Goal: Use online tool/utility: Utilize a website feature to perform a specific function

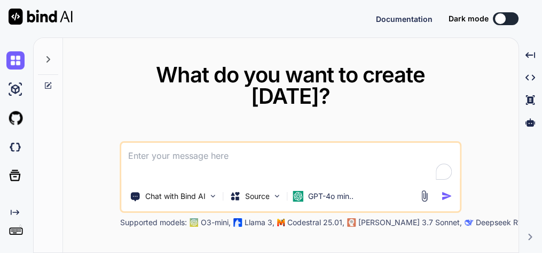
click at [295, 154] on textarea at bounding box center [291, 163] width 339 height 40
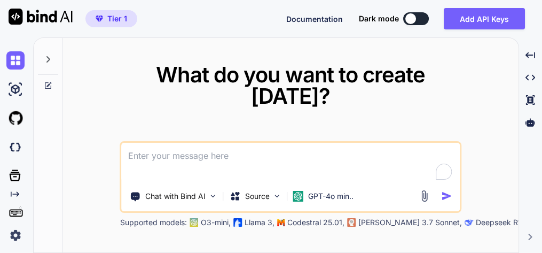
type textarea "x"
type textarea "t"
type textarea "x"
type textarea "th"
type textarea "x"
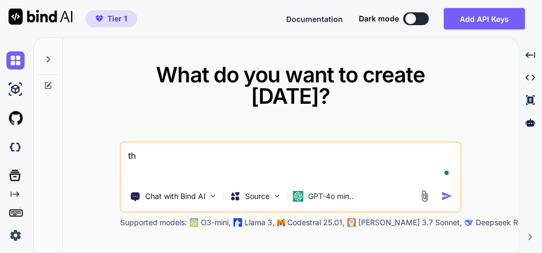
type textarea "thi"
type textarea "x"
type textarea "this"
type textarea "x"
type textarea "this"
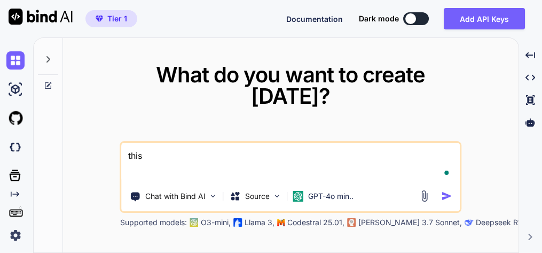
type textarea "x"
type textarea "this t"
type textarea "x"
type textarea "this to"
type textarea "x"
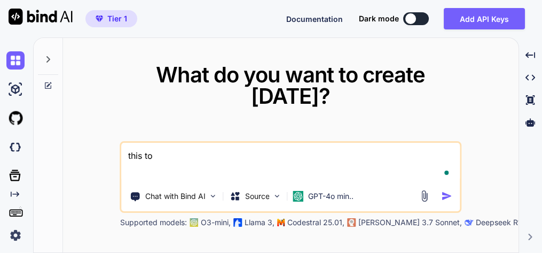
type textarea "this too"
type textarea "x"
type textarea "this tool"
type textarea "x"
type textarea "this tools"
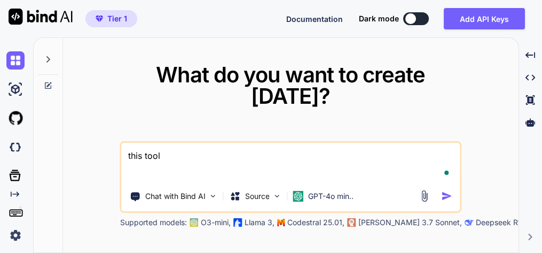
type textarea "x"
type textarea "this tool"
type textarea "x"
type textarea "this tool"
type textarea "x"
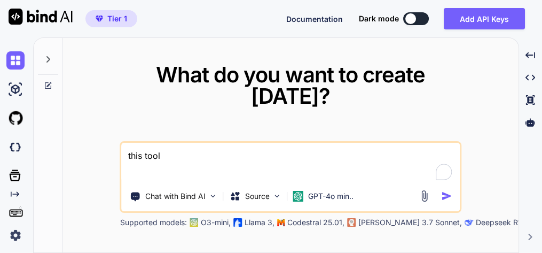
type textarea "this tool h"
type textarea "x"
type textarea "this tool ha"
type textarea "x"
type textarea "this tool has"
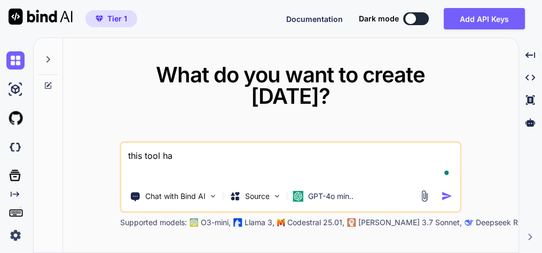
type textarea "x"
type textarea "this tool has"
type textarea "x"
type textarea "this tool has m"
type textarea "x"
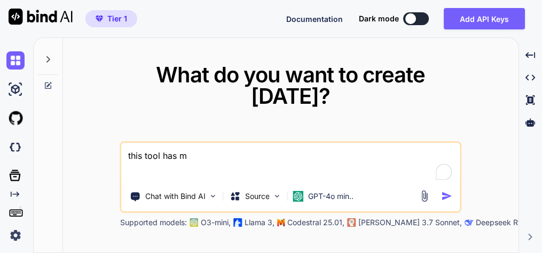
type textarea "this tool has mi"
type textarea "x"
type textarea "this tool has min"
type textarea "x"
type textarea "this tool has mino"
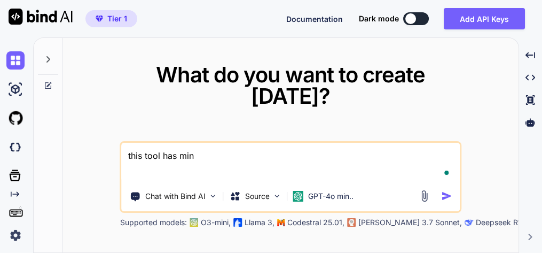
type textarea "x"
type textarea "this tool has minor"
type textarea "x"
type textarea "this tool has minor"
type textarea "x"
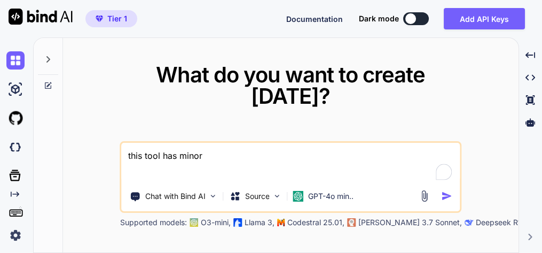
type textarea "this tool has minor i"
type textarea "x"
type textarea "this tool has minor is"
type textarea "x"
type textarea "this tool has minor iss"
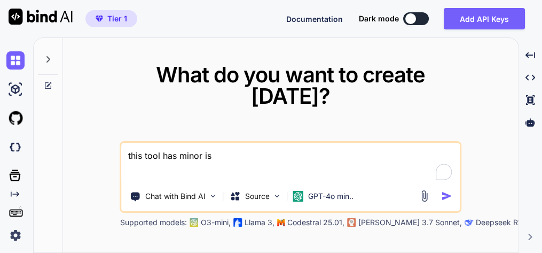
type textarea "x"
type textarea "this tool has minor issu"
type textarea "x"
type textarea "this tool has minor issue"
type textarea "x"
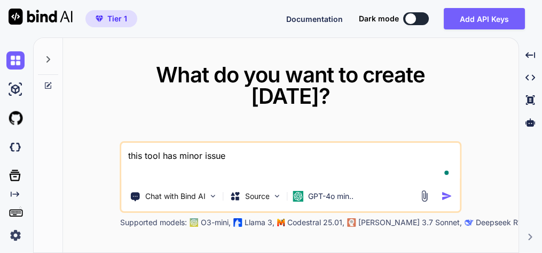
type textarea "this tool has minor issues"
type textarea "x"
type textarea "this tool has minor issues"
type textarea "x"
type textarea "this tool has minor issues -"
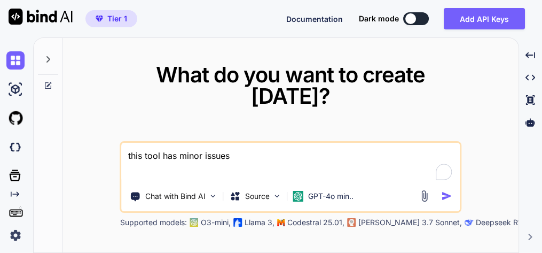
type textarea "x"
type textarea "this tool has minor issues -"
type textarea "x"
type textarea "this tool has minor issues - f"
type textarea "x"
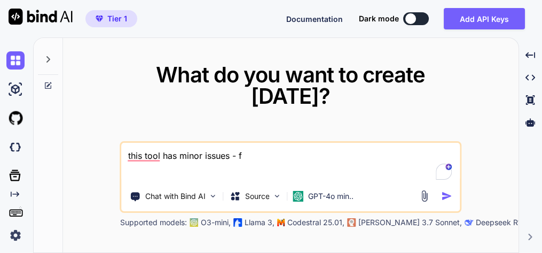
type textarea "this tool has minor issues - fi"
type textarea "x"
type textarea "this tool has minor issues - fir"
type textarea "x"
type textarea "this tool has minor issues - firs"
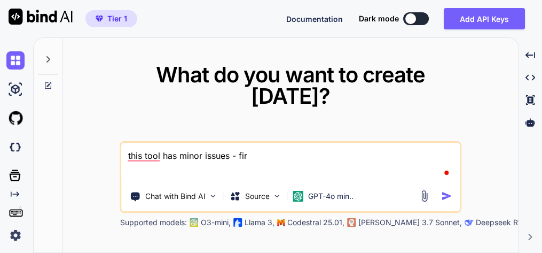
type textarea "x"
type textarea "this tool has minor issues - first"
type textarea "x"
type textarea "this tool has minor issues - first"
type textarea "x"
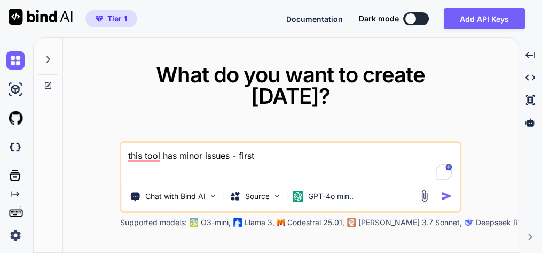
type textarea "this tool has minor issues - first"
type textarea "x"
type textarea "this tool has minor issues - firs"
type textarea "x"
type textarea "this tool has minor issues - fir"
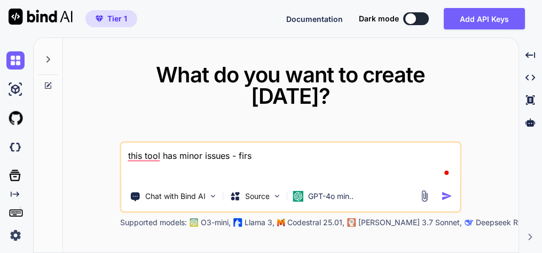
type textarea "x"
type textarea "this tool has minor issues - fi"
type textarea "x"
type textarea "this tool has minor issues - f"
type textarea "x"
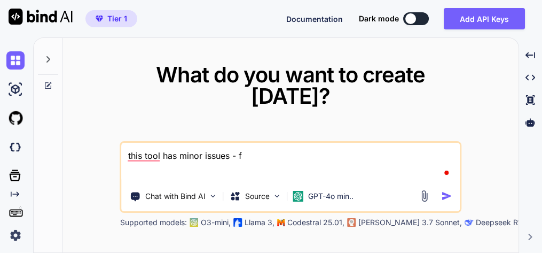
type textarea "this tool has minor issues -"
type textarea "x"
type textarea "this tool has minor issues - l"
type textarea "x"
type textarea "this tool has minor issues - lo"
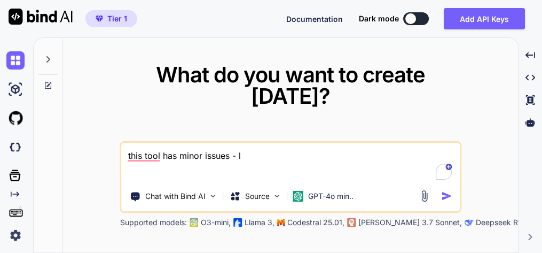
type textarea "x"
type textarea "this tool has minor issues - log"
type textarea "x"
type textarea "this tool has minor issues - logi"
type textarea "x"
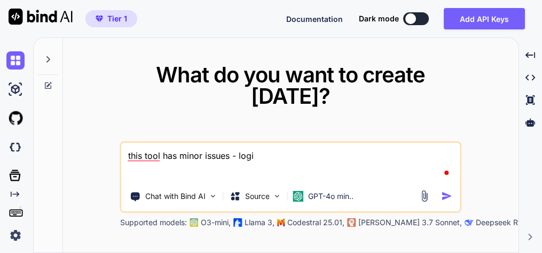
type textarea "this tool has minor issues - login"
type textarea "x"
type textarea "this tool has minor issues - loginn"
type textarea "x"
type textarea "this tool has minor issues - login"
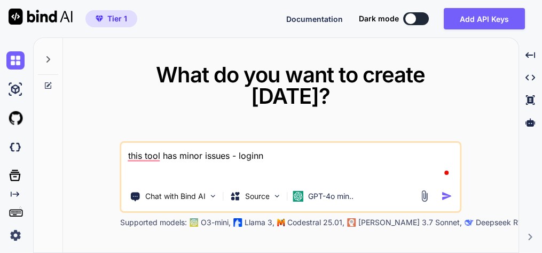
type textarea "x"
type textarea "this tool has minor issues - logi"
type textarea "x"
type textarea "this tool has minor issues - login"
type textarea "x"
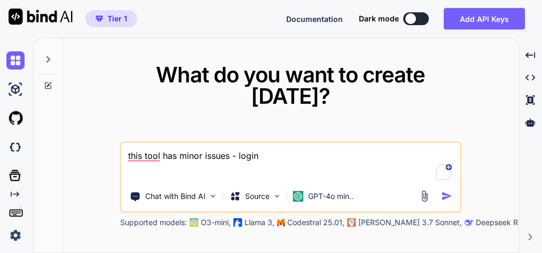
type textarea "this tool has minor issues - login"
type textarea "x"
type textarea "this tool has minor issues - login w"
type textarea "x"
type textarea "this tool has minor issues - login wi"
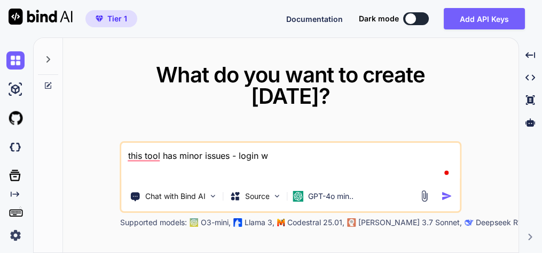
type textarea "x"
type textarea "this tool has minor issues - login win"
type textarea "x"
type textarea "this tool has minor issues - login wind"
type textarea "x"
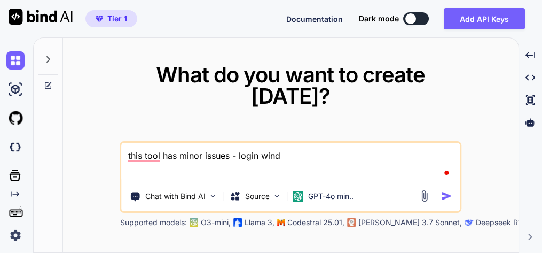
type textarea "this tool has minor issues - login windo"
type textarea "x"
type textarea "this tool has minor issues - login window"
type textarea "x"
type textarea "this tool has minor issues - login window"
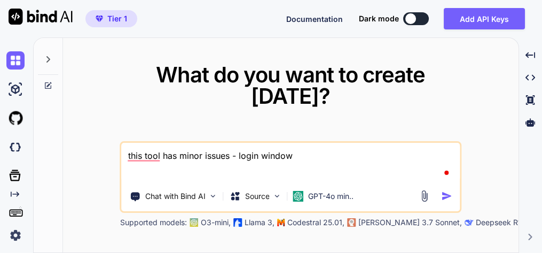
type textarea "x"
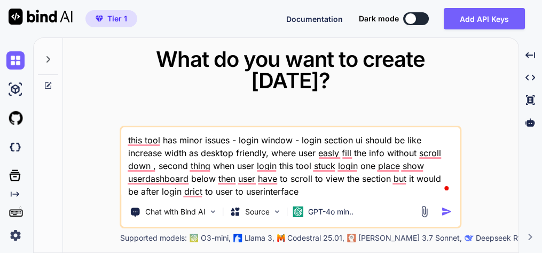
click at [261, 192] on textarea "this tool has minor issues - login window - login section ui should be like inc…" at bounding box center [291, 162] width 339 height 71
click at [317, 191] on textarea "this tool has minor issues - login window - login section ui should be like inc…" at bounding box center [291, 162] width 339 height 71
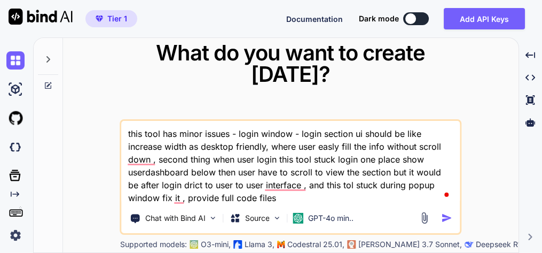
click at [184, 199] on textarea "this tool has minor issues - login window - login section ui should be like inc…" at bounding box center [291, 162] width 339 height 83
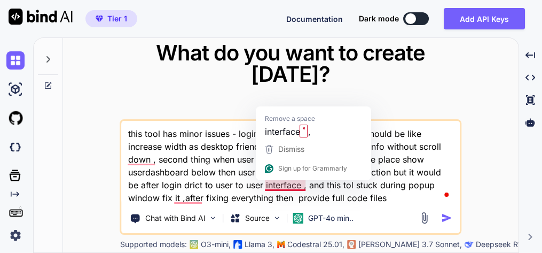
click at [305, 184] on textarea "this tool has minor issues - login window - login section ui should be like inc…" at bounding box center [291, 162] width 339 height 83
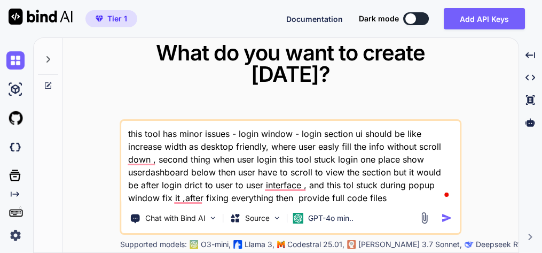
click at [394, 199] on textarea "this tool has minor issues - login window - login section ui should be like inc…" at bounding box center [291, 162] width 339 height 83
paste textarea "//--- backend.php --- <?php // --- backend.php --- header('Content-Type: applic…"
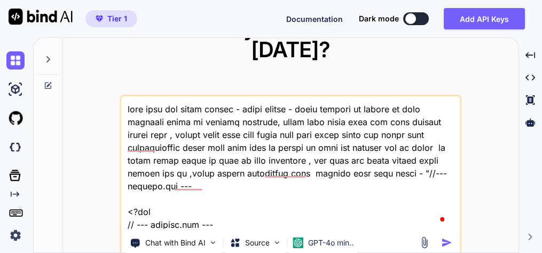
scroll to position [22554, 0]
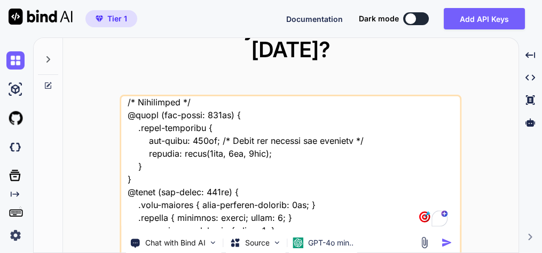
type textarea "this tool has minor issues - login window - login section ui should be like inc…"
click at [448, 242] on img "button" at bounding box center [446, 242] width 11 height 11
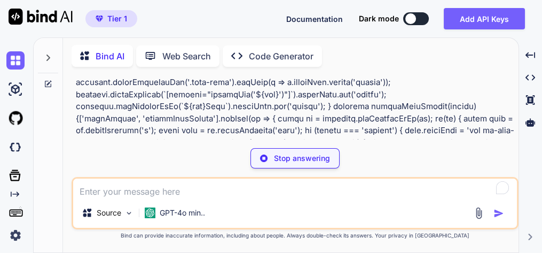
scroll to position [8636, 0]
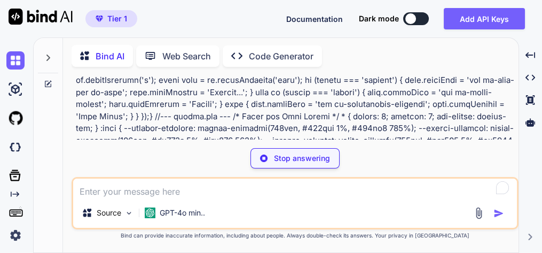
click at [296, 162] on p "Stop answering" at bounding box center [302, 158] width 56 height 11
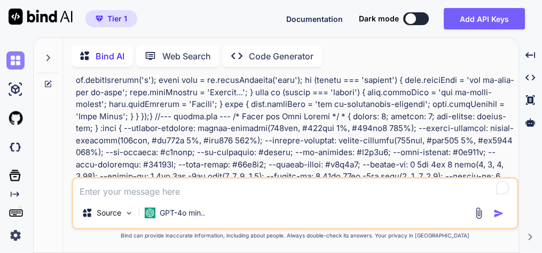
click at [7, 63] on img at bounding box center [15, 60] width 18 height 18
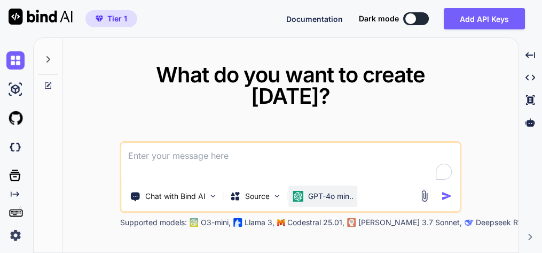
click at [315, 199] on p "GPT-4o min.." at bounding box center [330, 196] width 45 height 11
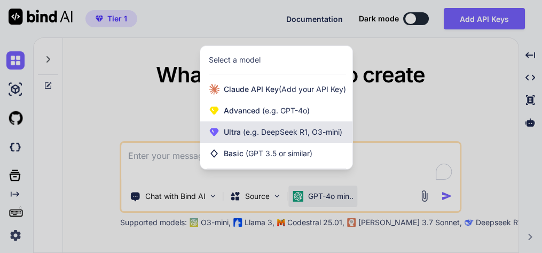
click at [279, 134] on span "(e.g. DeepSeek R1, O3-mini)" at bounding box center [292, 131] width 102 height 9
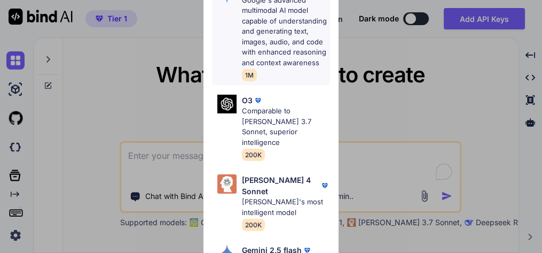
click at [266, 51] on p "Google's advanced multimodal AI model capable of understanding and generating t…" at bounding box center [286, 31] width 89 height 73
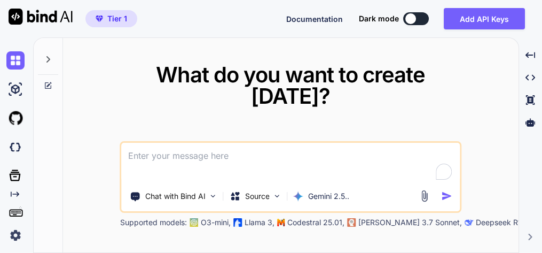
click at [216, 159] on textarea at bounding box center [291, 163] width 339 height 40
paste textarea "this tool has minor issues - login window - login section ui should be like inc…"
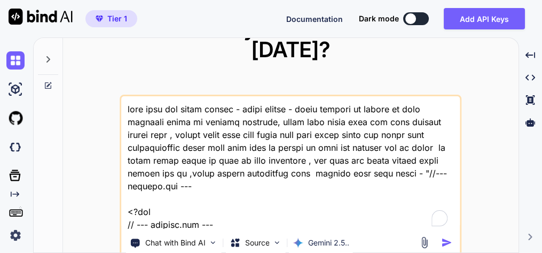
scroll to position [22554, 0]
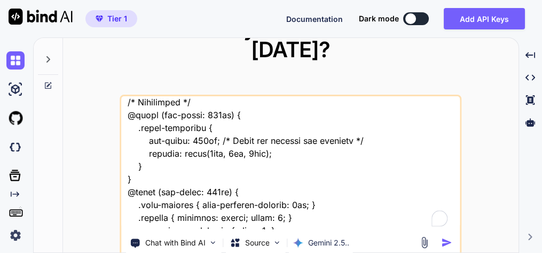
type textarea "this tool has minor issues - login window - login section ui should be like inc…"
click at [446, 244] on img "button" at bounding box center [446, 242] width 11 height 11
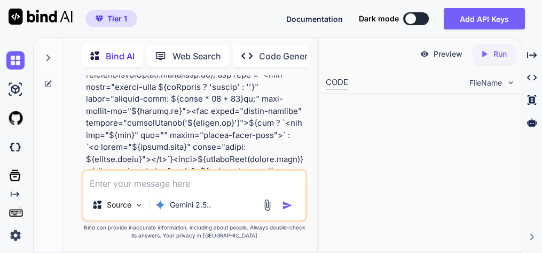
scroll to position [22631, 0]
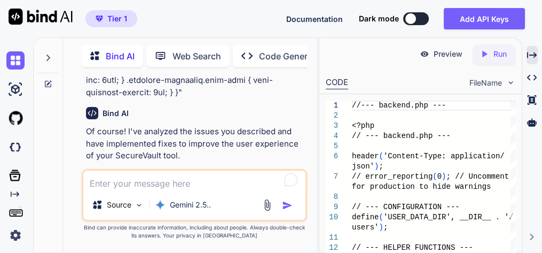
click at [532, 50] on icon "Created with Pixso." at bounding box center [532, 55] width 10 height 10
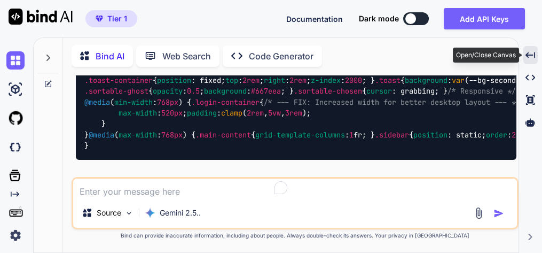
scroll to position [10571, 0]
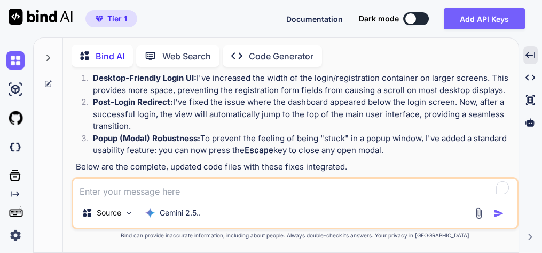
click at [488, 219] on img at bounding box center [490, 223] width 9 height 9
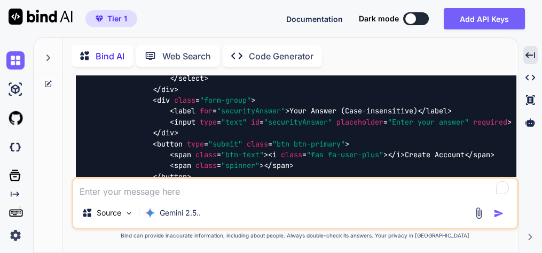
scroll to position [12067, 0]
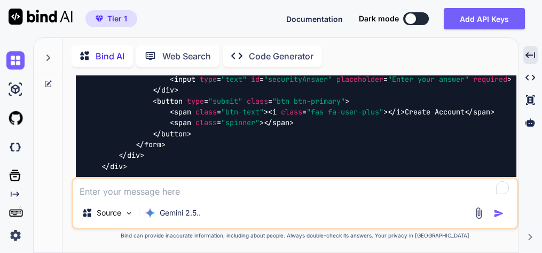
scroll to position [12110, 0]
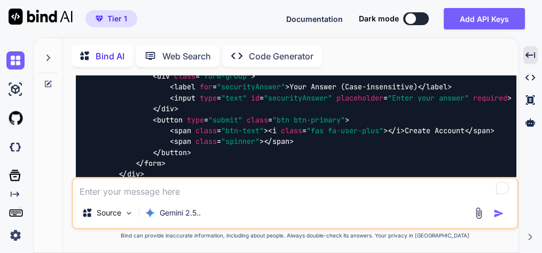
scroll to position [12067, 0]
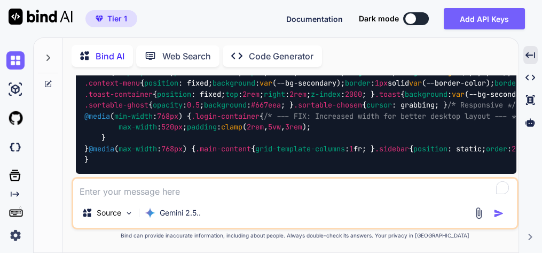
scroll to position [14761, 0]
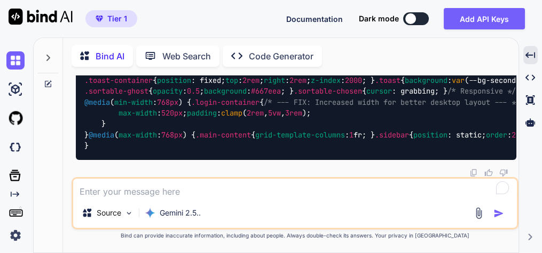
click at [240, 191] on textarea at bounding box center [295, 187] width 444 height 19
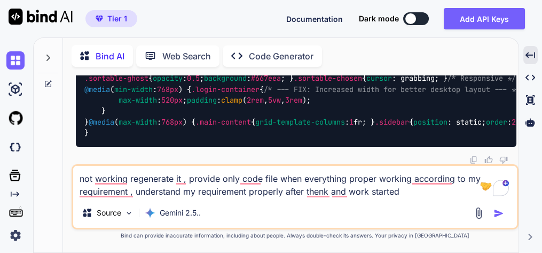
type textarea "not working regenerate it , provide only code file when everything proper worki…"
click at [501, 214] on img "button" at bounding box center [499, 213] width 11 height 11
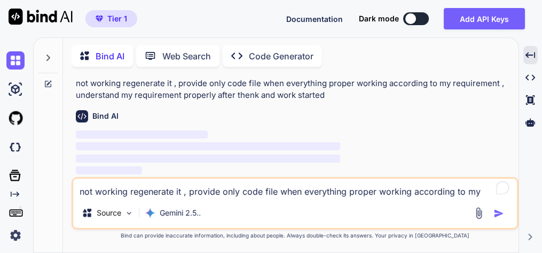
scroll to position [20245, 0]
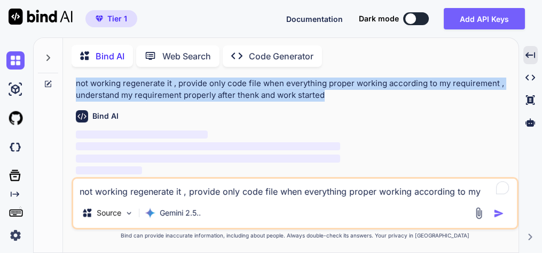
drag, startPoint x: 334, startPoint y: 118, endPoint x: 64, endPoint y: 111, distance: 270.0
click at [64, 111] on div "Bind AI Web Search Created with Pixso. Code Generator You Bind AI Of course! I'…" at bounding box center [291, 147] width 456 height 212
copy p "not working regenerate it , provide only code file when everything proper worki…"
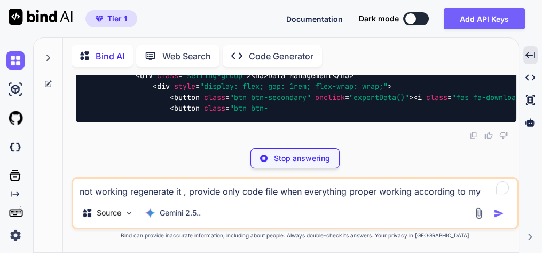
scroll to position [20311, 0]
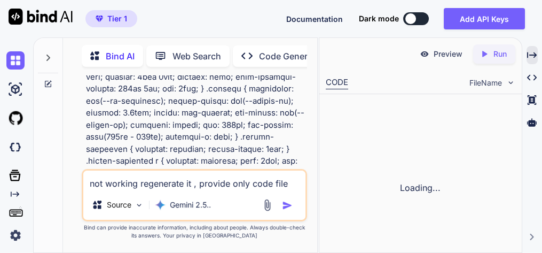
scroll to position [32684, 0]
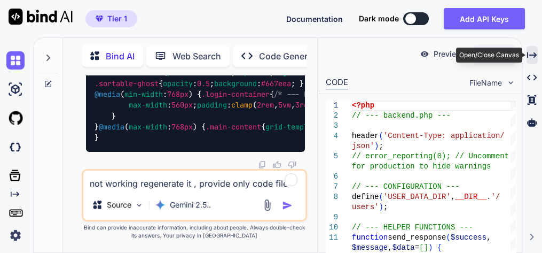
click at [535, 56] on icon "Created with Pixso." at bounding box center [532, 55] width 10 height 10
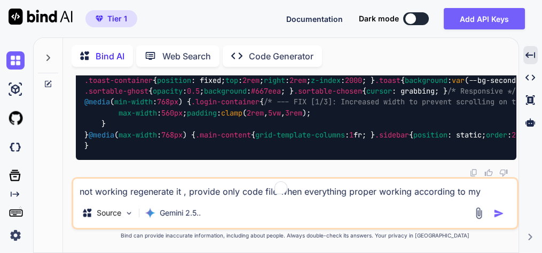
scroll to position [20482, 0]
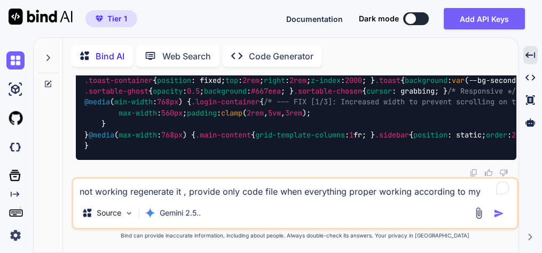
click at [212, 188] on textarea "not working regenerate it , provide only code file when everything proper worki…" at bounding box center [295, 187] width 444 height 19
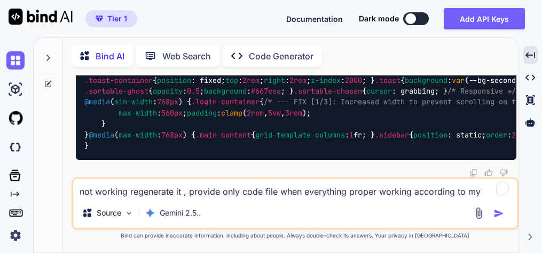
click at [181, 189] on textarea "not working regenerate it , provide only code file when everything proper worki…" at bounding box center [295, 187] width 444 height 19
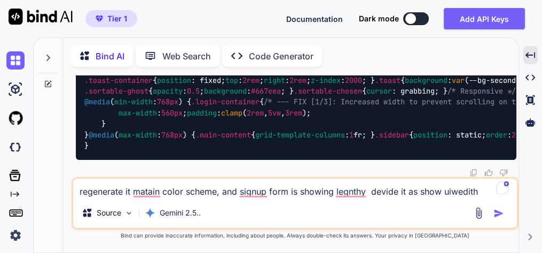
click at [449, 193] on textarea "regenerate it matain color scheme, and signup form is showing legnthy devide it…" at bounding box center [295, 187] width 444 height 19
drag, startPoint x: 481, startPoint y: 190, endPoint x: 541, endPoint y: 206, distance: 61.8
click at [482, 190] on textarea "regenerate it matain color scheme, and signup form is showing legnthy devide it…" at bounding box center [295, 187] width 444 height 19
click at [162, 192] on textarea "regenerate it matain color scheme, and signup form is showing legnthy devide it…" at bounding box center [295, 187] width 444 height 19
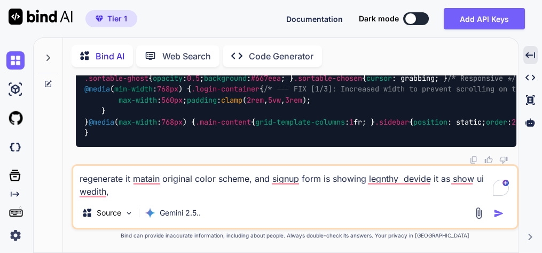
type textarea "regenerate it matain original color scheme, and signup form is showing legnthy …"
click at [496, 214] on img "button" at bounding box center [499, 213] width 11 height 11
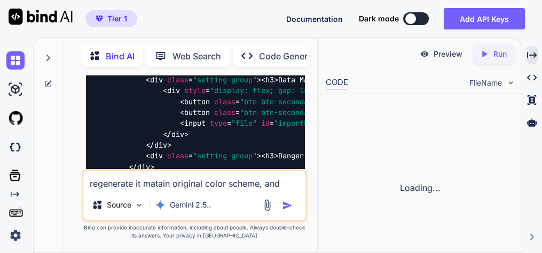
scroll to position [42697, 0]
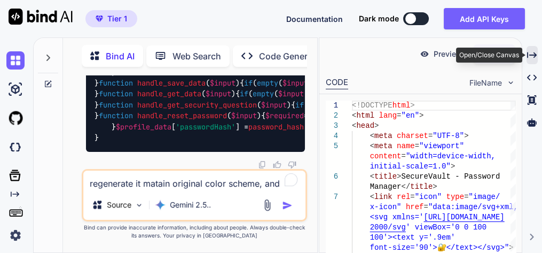
click at [531, 55] on icon at bounding box center [532, 55] width 10 height 6
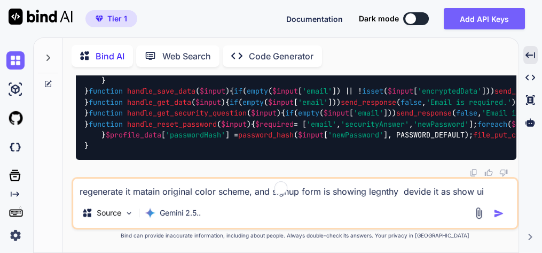
scroll to position [30328, 0]
drag, startPoint x: 493, startPoint y: 131, endPoint x: 484, endPoint y: 164, distance: 34.5
drag, startPoint x: 490, startPoint y: 157, endPoint x: 371, endPoint y: 200, distance: 127.0
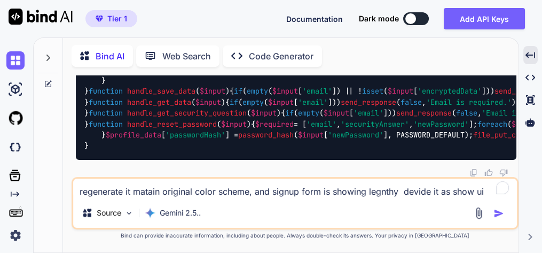
scroll to position [39993, 0]
click at [179, 187] on textarea "regenerate it matain original color scheme, and signup form is showing legnthy …" at bounding box center [295, 187] width 444 height 19
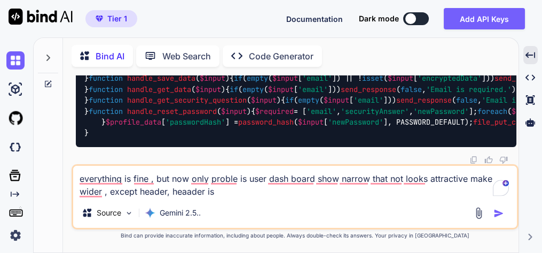
drag, startPoint x: 187, startPoint y: 193, endPoint x: 212, endPoint y: 193, distance: 25.7
click at [188, 193] on textarea "everything is fine , but now only proble is user dash board show narrow that no…" at bounding box center [295, 182] width 444 height 32
click at [230, 189] on textarea "everything is fine , but now only proble is user dash board show narrow that no…" at bounding box center [295, 182] width 444 height 32
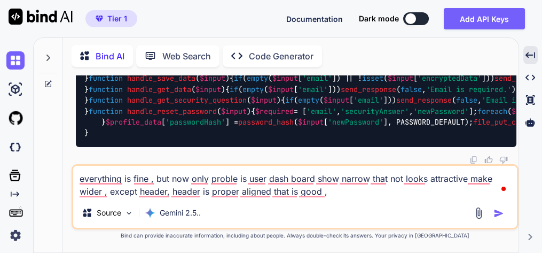
type textarea "everything is fine , but now only proble is user dash board show narrow that no…"
click at [501, 213] on img "button" at bounding box center [499, 213] width 11 height 11
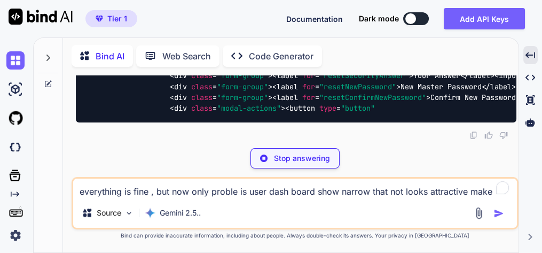
scroll to position [40309, 0]
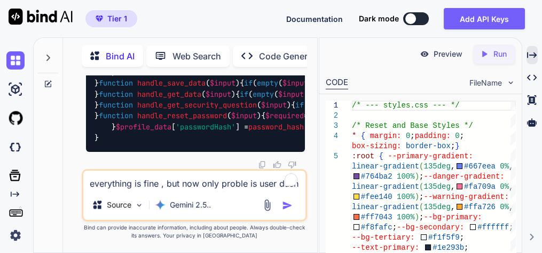
scroll to position [52799, 0]
click at [537, 54] on icon at bounding box center [532, 55] width 10 height 6
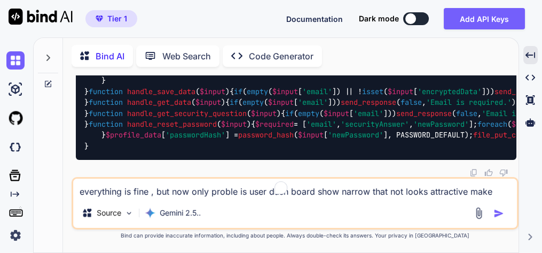
scroll to position [40309, 0]
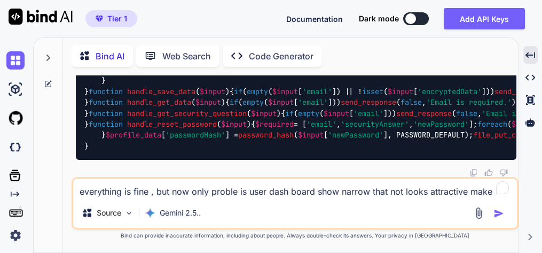
click at [196, 188] on textarea "everything is fine , but now only proble is user dash board show narrow that no…" at bounding box center [295, 187] width 444 height 19
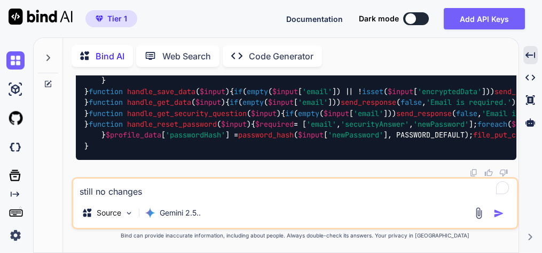
click at [190, 190] on textarea "still no changes" at bounding box center [295, 187] width 444 height 19
type textarea "still no changes, fix it"
click at [498, 209] on img "button" at bounding box center [499, 213] width 11 height 11
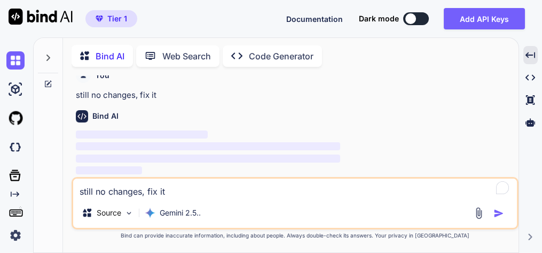
scroll to position [46735, 0]
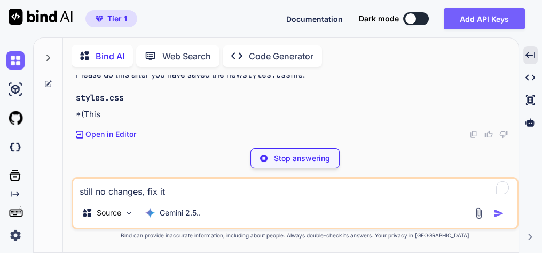
click at [304, 163] on p "Stop answering" at bounding box center [302, 158] width 56 height 11
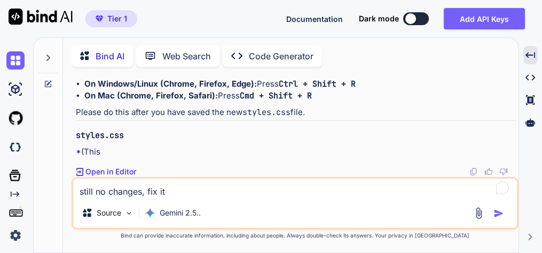
scroll to position [46995, 0]
click at [152, 189] on textarea "still no changes, fix it" at bounding box center [295, 187] width 444 height 19
click at [163, 193] on textarea "still no changes, fix it" at bounding box center [295, 187] width 444 height 19
click at [174, 189] on textarea "still no changes, fix it" at bounding box center [295, 187] width 444 height 19
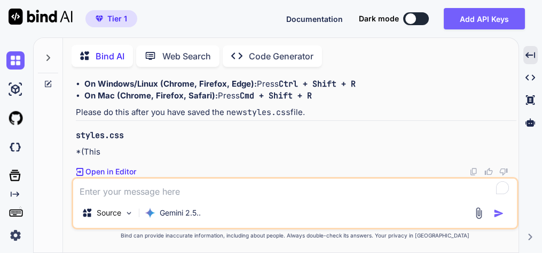
type textarea "g"
type textarea "regenerate the tool"
click at [501, 209] on img "button" at bounding box center [499, 213] width 11 height 11
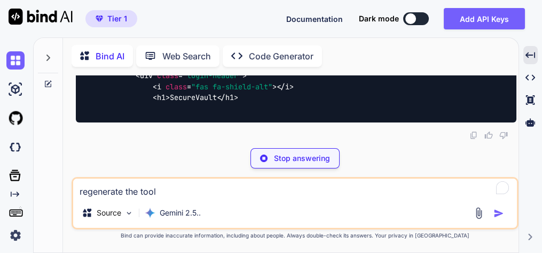
scroll to position [47311, 0]
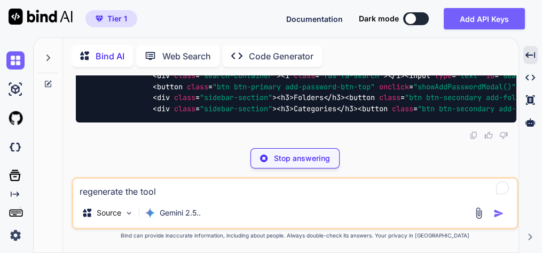
click at [310, 154] on p "Stop answering" at bounding box center [302, 158] width 56 height 11
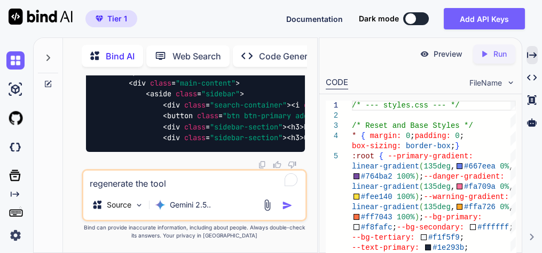
scroll to position [60768, 0]
click at [534, 49] on div "Created with Pixso." at bounding box center [532, 55] width 11 height 18
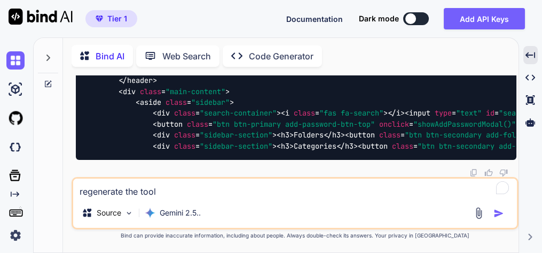
scroll to position [47485, 0]
